Goal: Navigation & Orientation: Find specific page/section

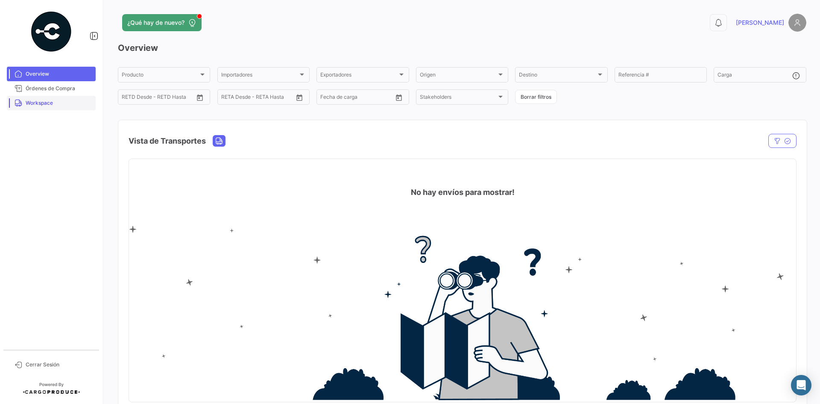
click at [52, 108] on link "Workspace" at bounding box center [51, 103] width 89 height 15
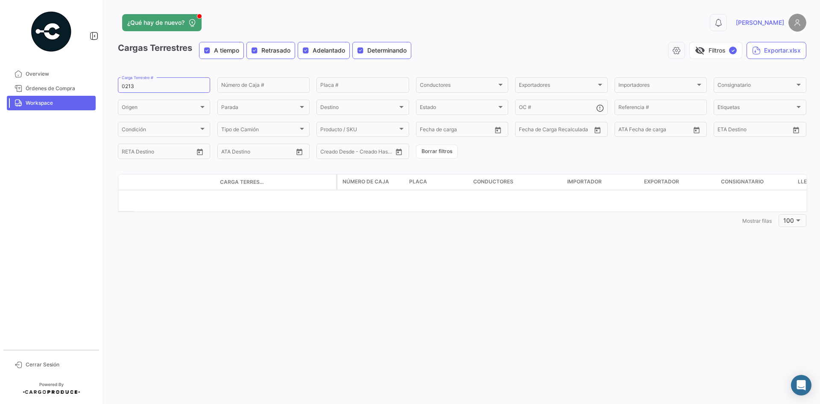
drag, startPoint x: 145, startPoint y: 82, endPoint x: 107, endPoint y: 86, distance: 38.2
click at [107, 86] on div "¿Qué hay de nuevo? 0 [PERSON_NAME] Terrestres A tiempo Retrasado Adelantado Det…" at bounding box center [462, 202] width 716 height 404
drag, startPoint x: 142, startPoint y: 86, endPoint x: 115, endPoint y: 90, distance: 28.0
click at [115, 90] on div "¿Qué hay de nuevo? 0 [PERSON_NAME] Terrestres A tiempo Retrasado Adelantado Det…" at bounding box center [462, 202] width 716 height 404
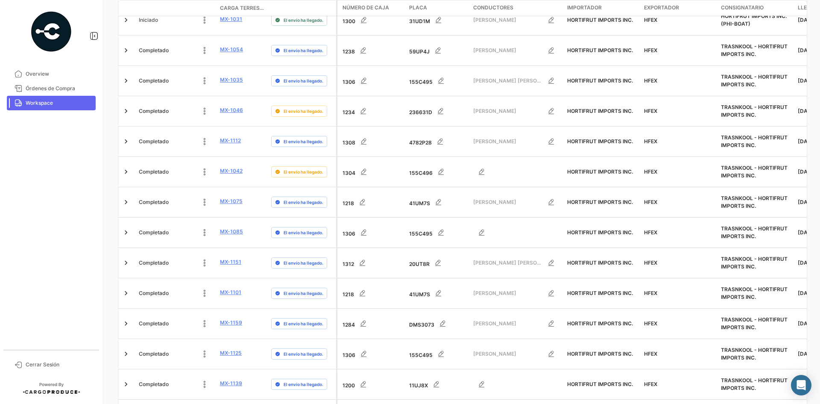
scroll to position [2661, 0]
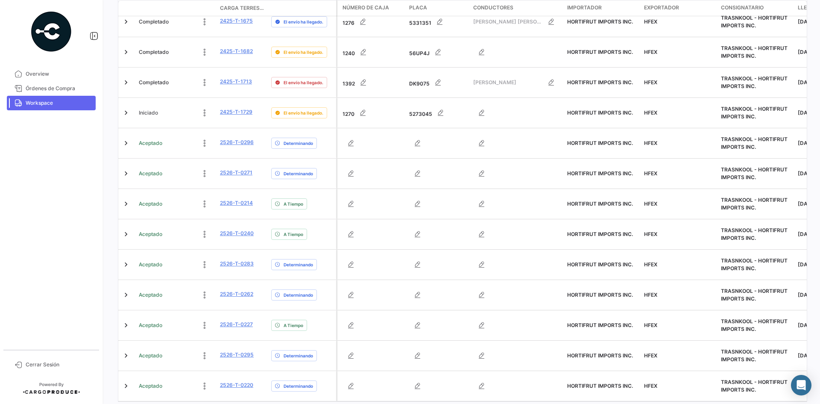
click at [43, 37] on img at bounding box center [51, 31] width 43 height 43
click at [96, 37] on icon at bounding box center [94, 36] width 9 height 9
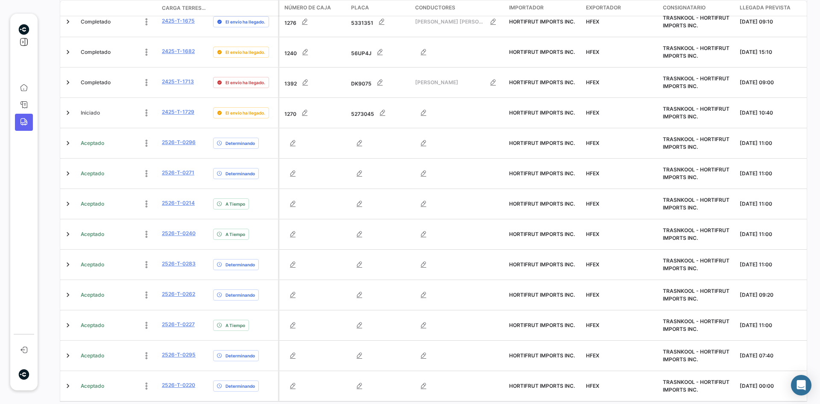
click at [24, 26] on img at bounding box center [23, 29] width 11 height 11
